Goal: Find specific page/section

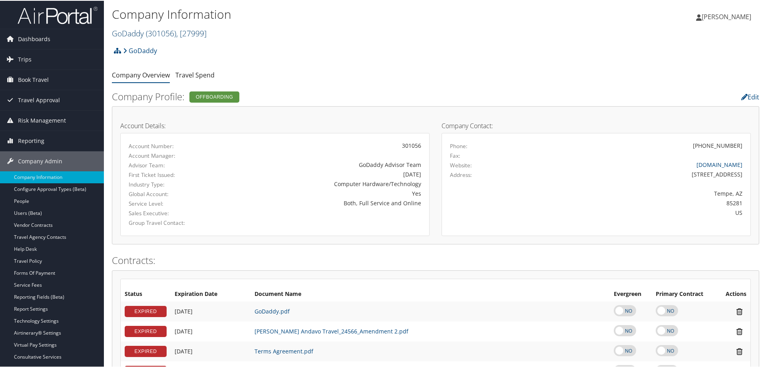
click at [169, 30] on span "( 301056 )" at bounding box center [161, 32] width 30 height 11
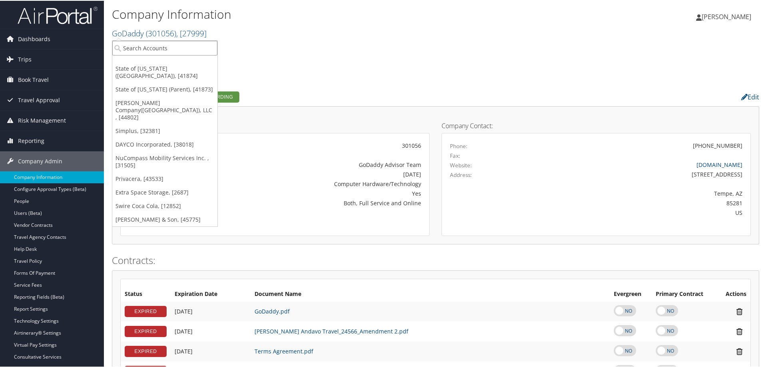
click at [156, 50] on input "search" at bounding box center [164, 47] width 105 height 15
type input "unity"
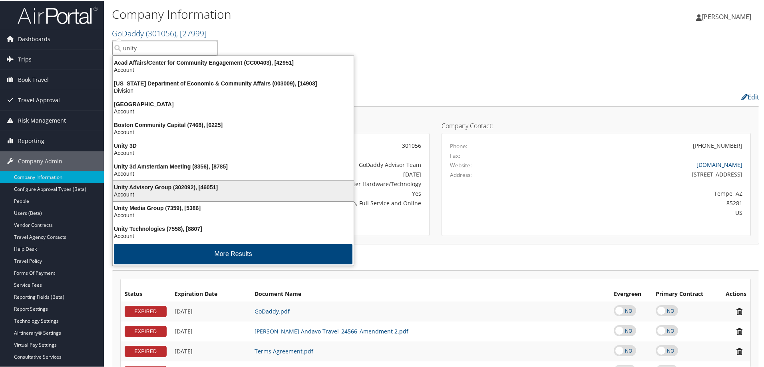
click at [157, 192] on div "Account" at bounding box center [233, 193] width 251 height 7
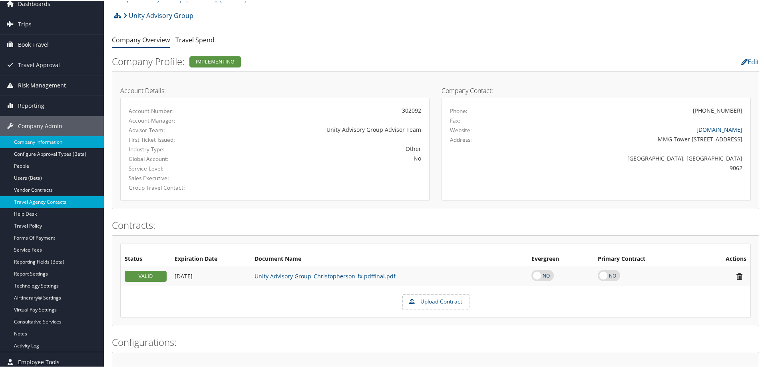
scroll to position [53, 0]
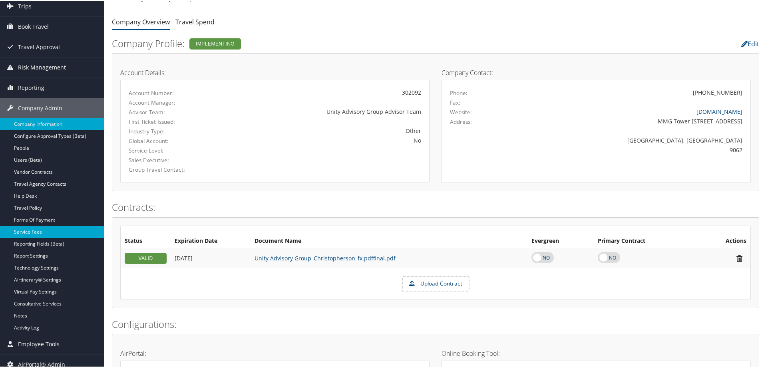
click at [41, 235] on link "Service Fees" at bounding box center [52, 231] width 104 height 12
